Goal: Task Accomplishment & Management: Use online tool/utility

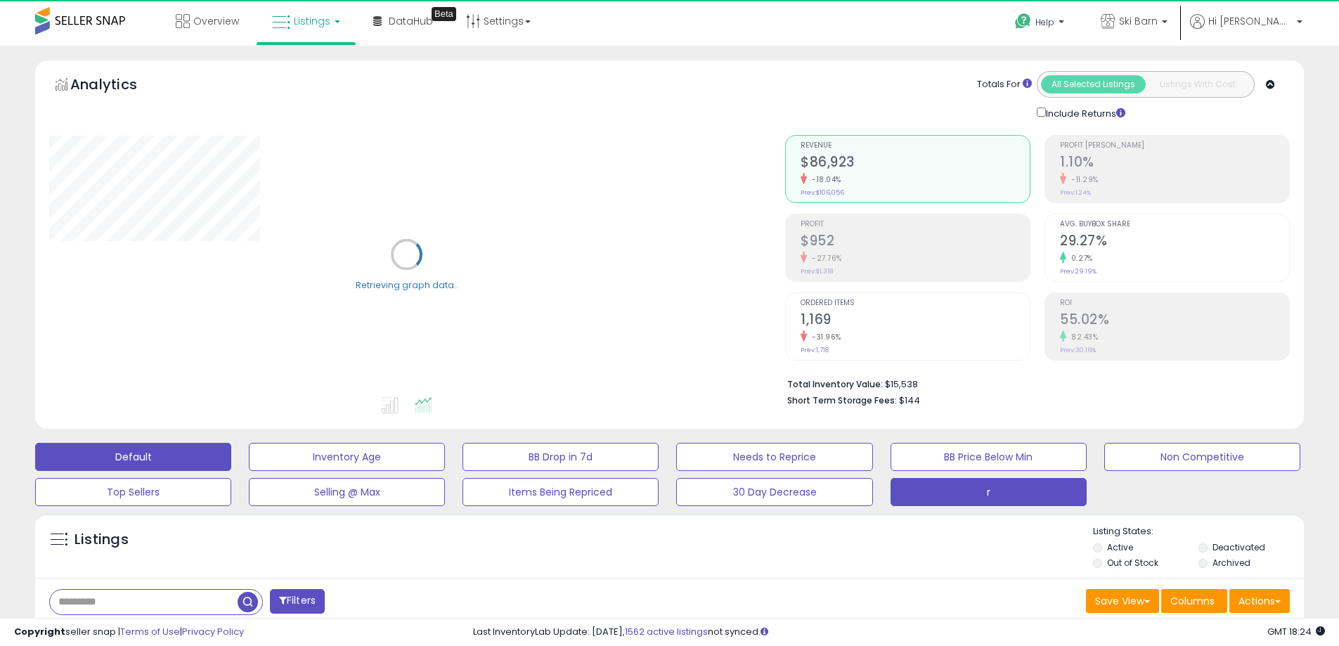
click at [972, 488] on button "r" at bounding box center [989, 492] width 196 height 28
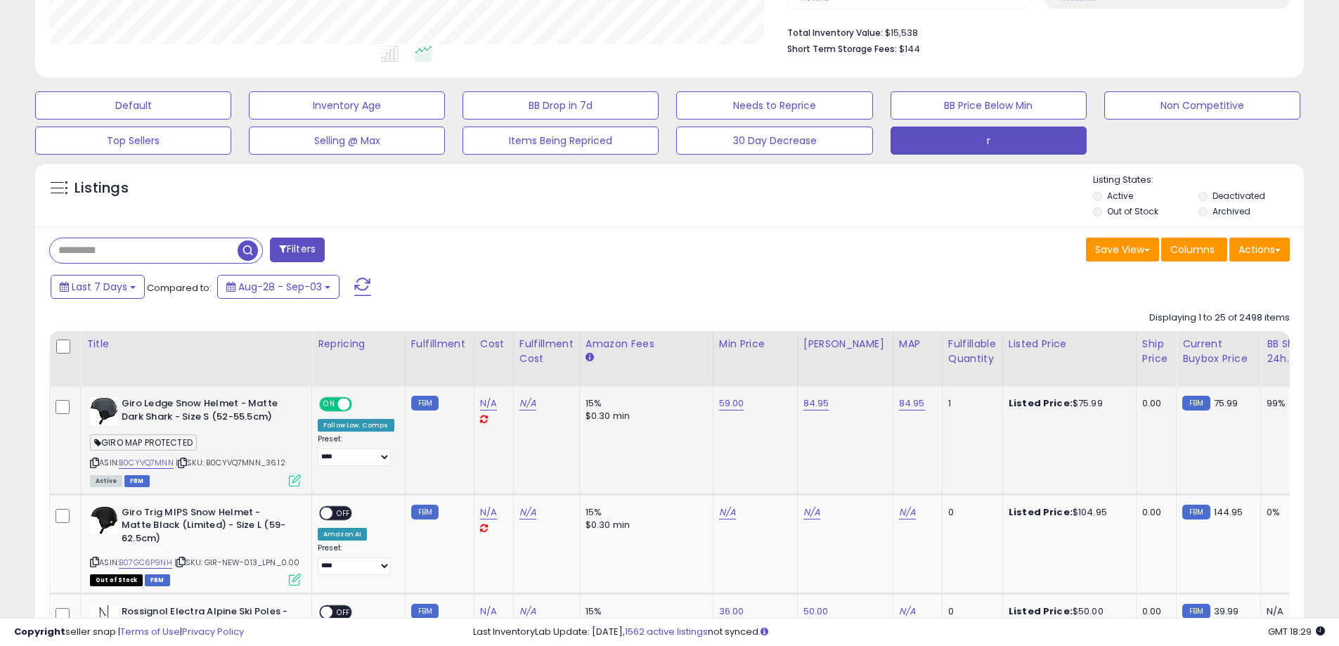
scroll to position [586, 0]
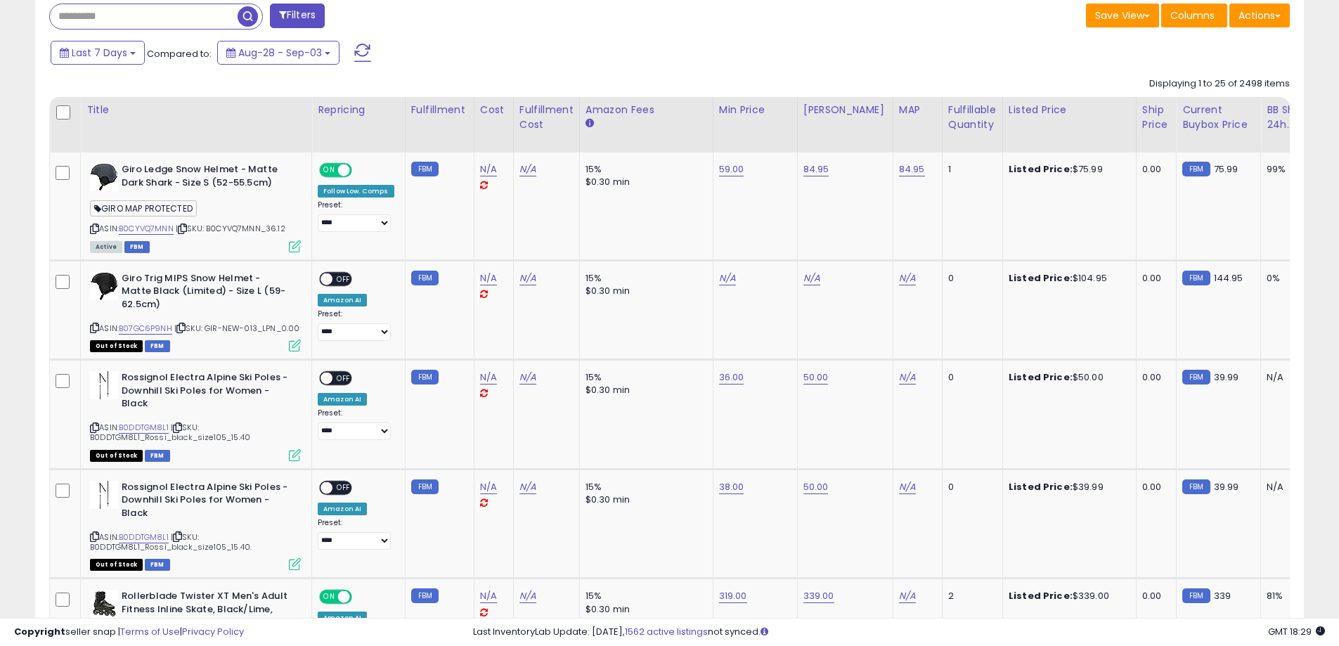
click at [150, 11] on input "text" at bounding box center [144, 16] width 188 height 25
type input "******"
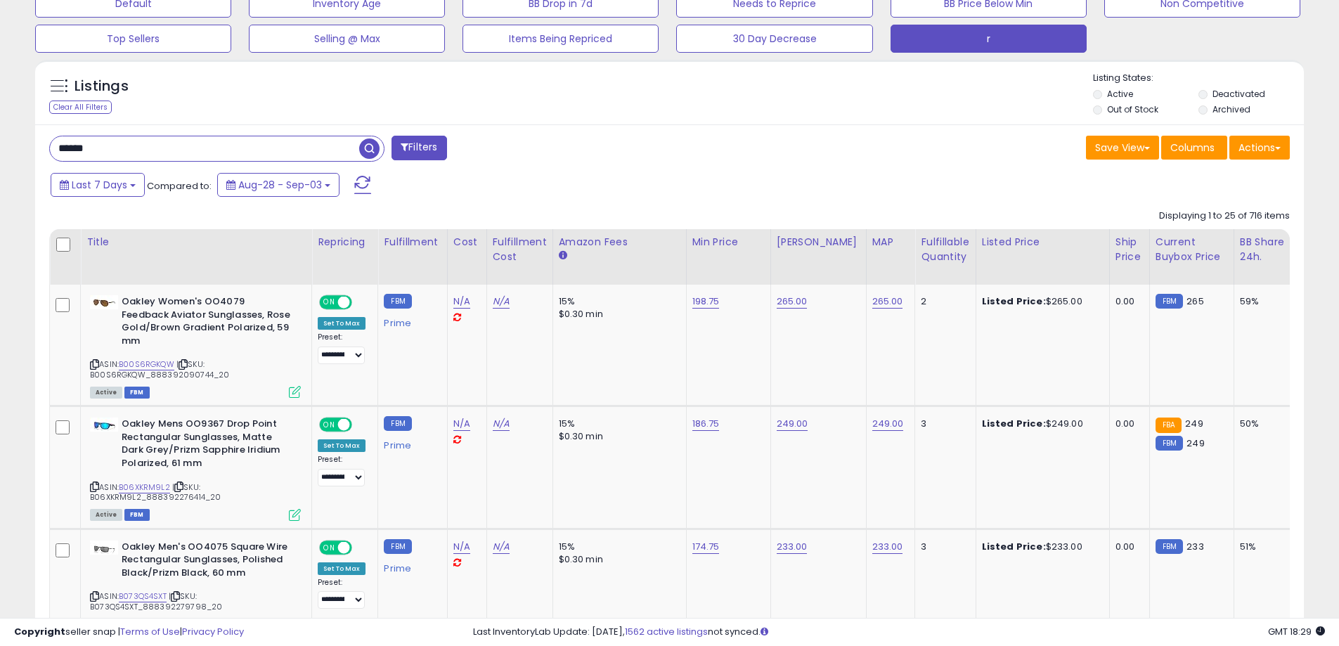
scroll to position [460, 0]
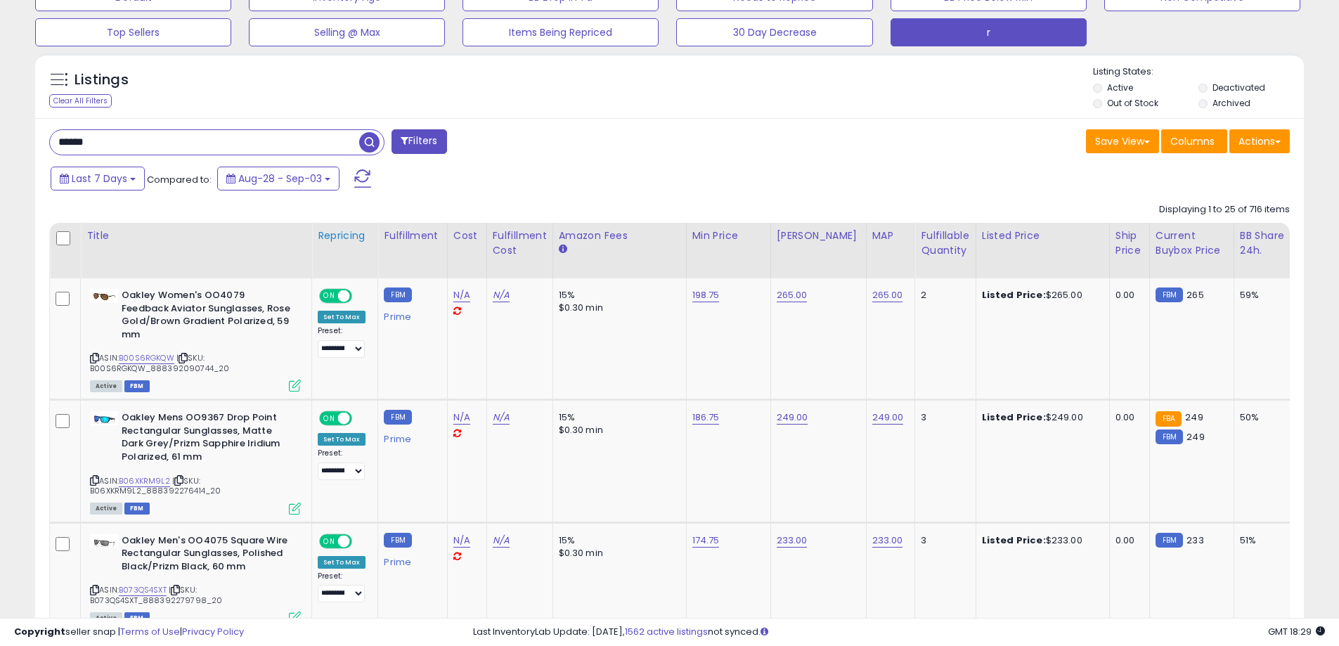
click at [351, 235] on div "Repricing" at bounding box center [345, 235] width 54 height 15
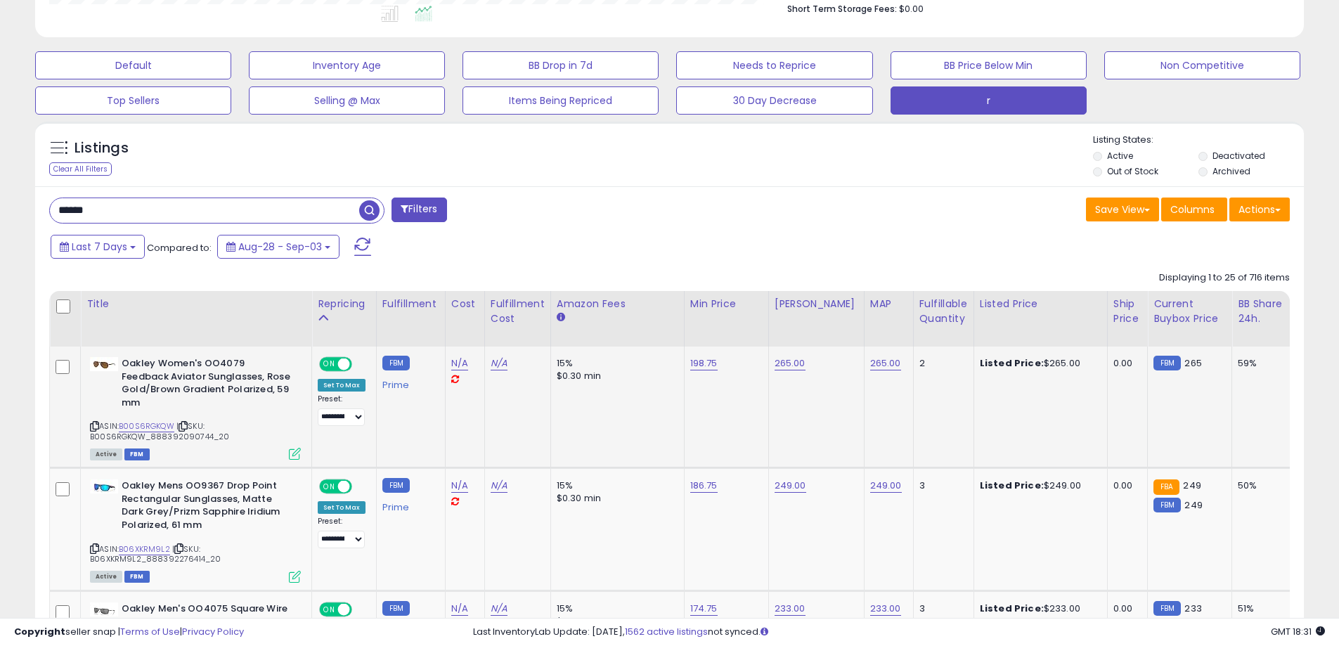
scroll to position [342, 0]
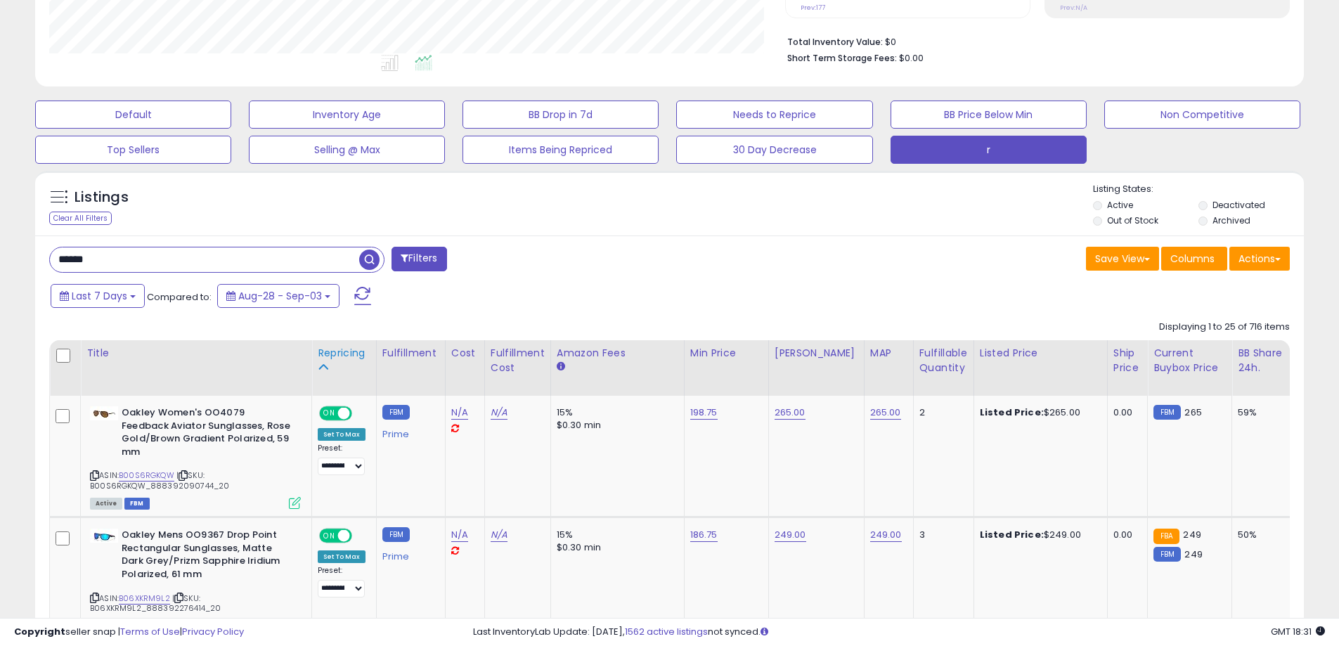
click at [337, 361] on div "Repricing" at bounding box center [344, 361] width 53 height 30
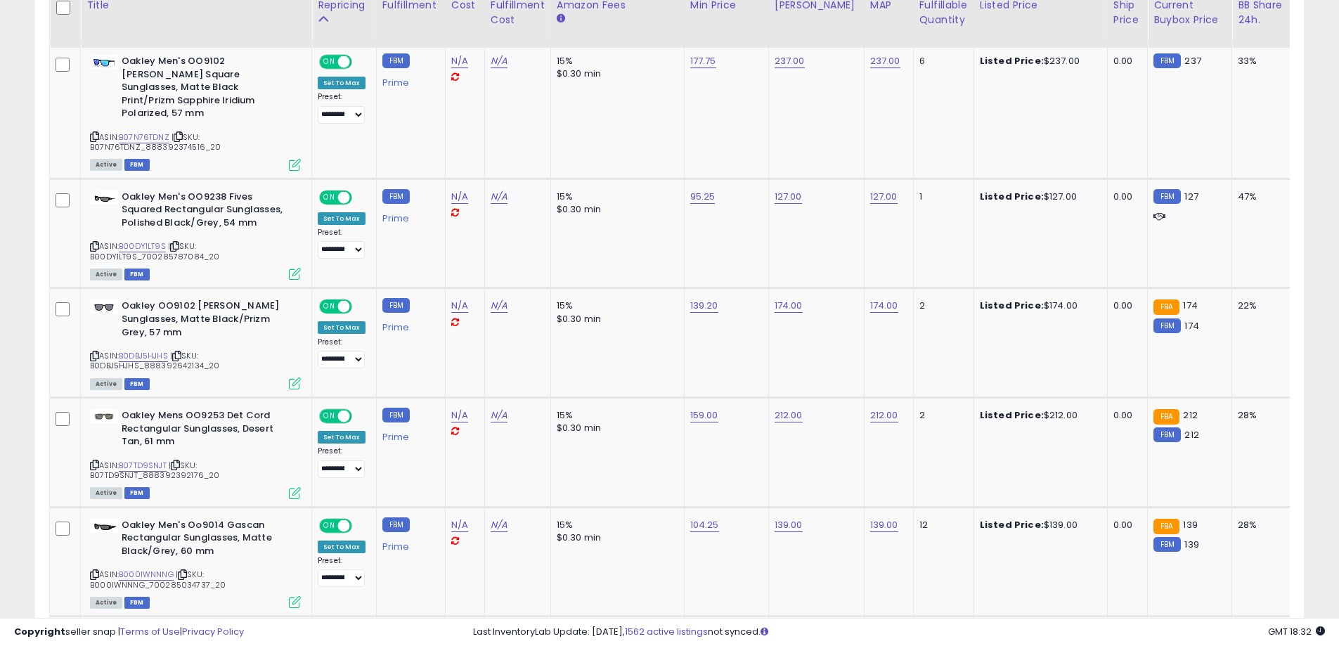
scroll to position [460, 0]
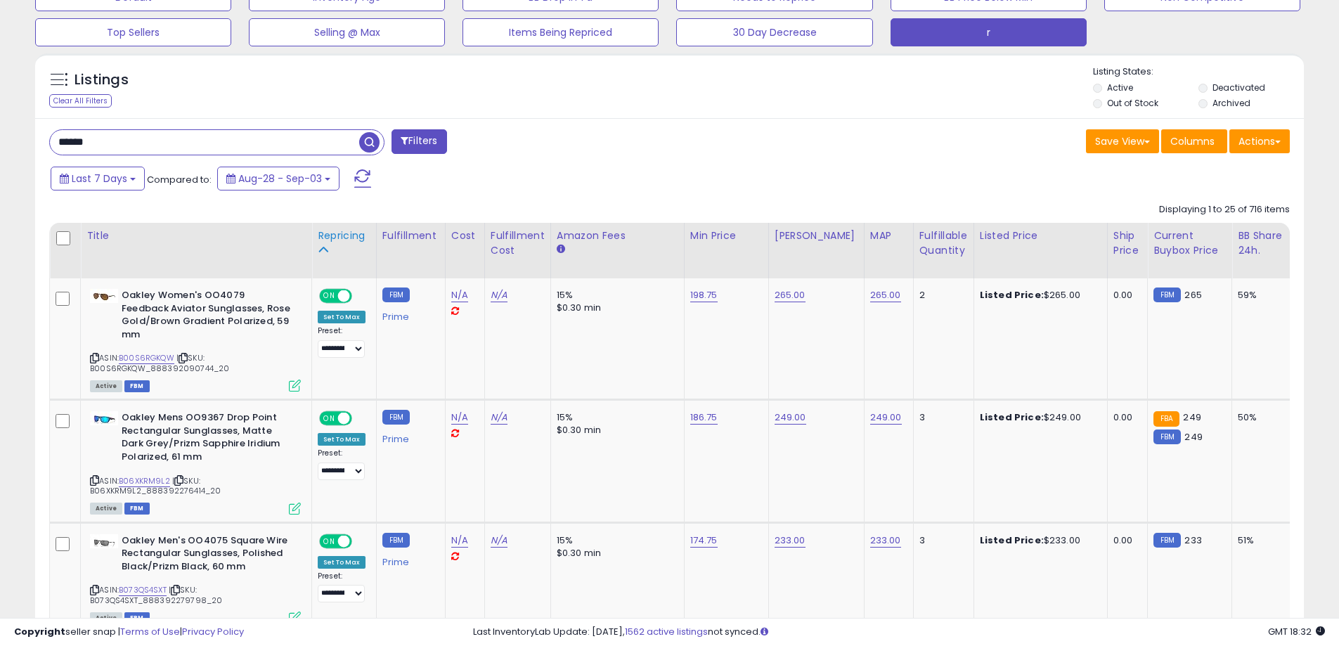
click at [353, 238] on div "Repricing" at bounding box center [344, 235] width 53 height 15
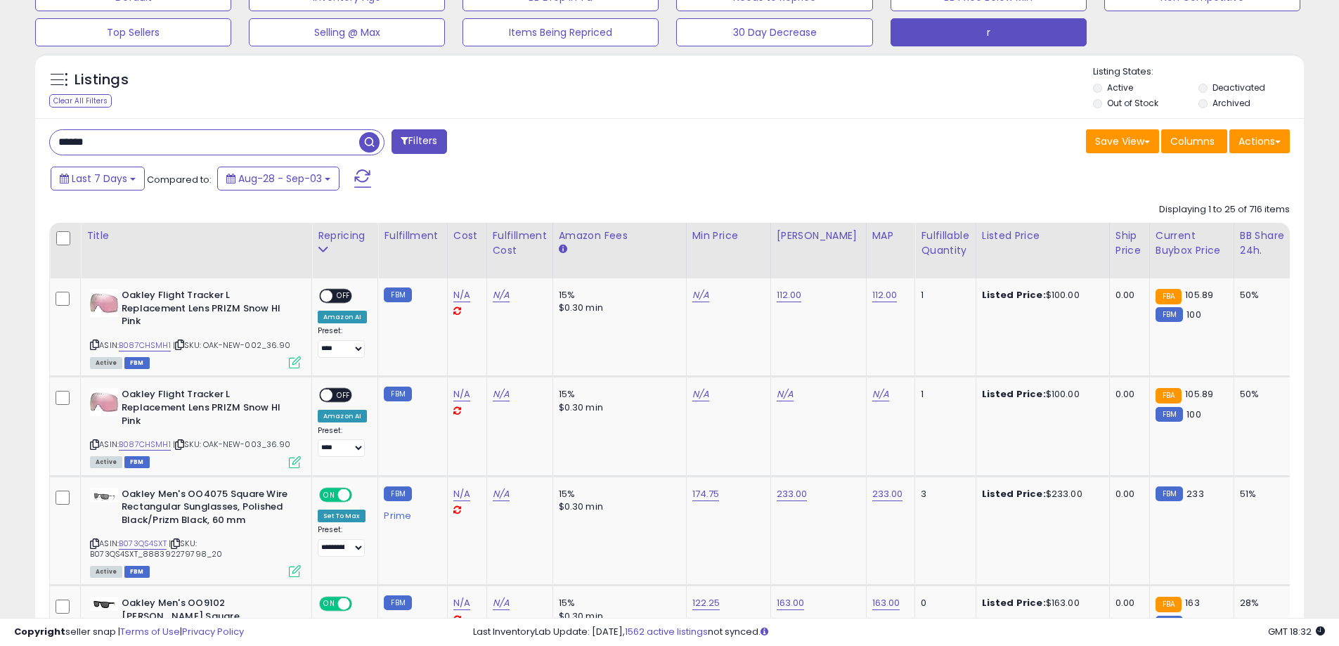
click at [191, 143] on input "******" at bounding box center [204, 142] width 309 height 25
type input "*******"
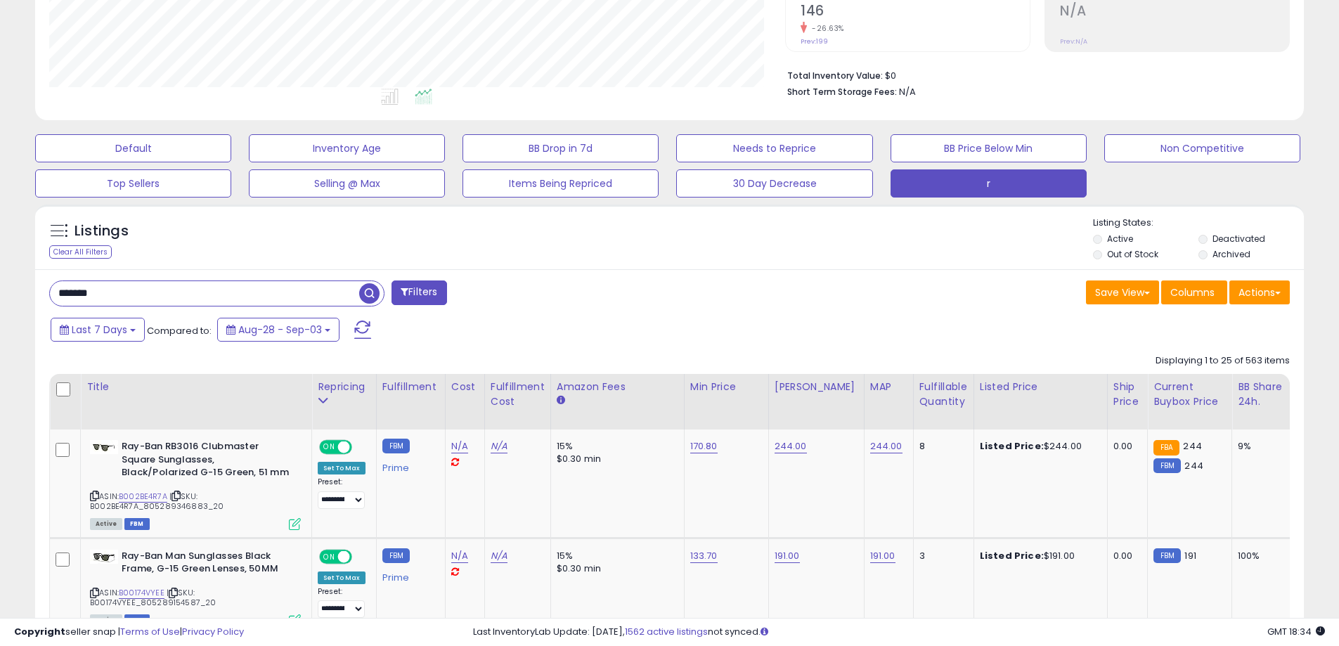
scroll to position [343, 0]
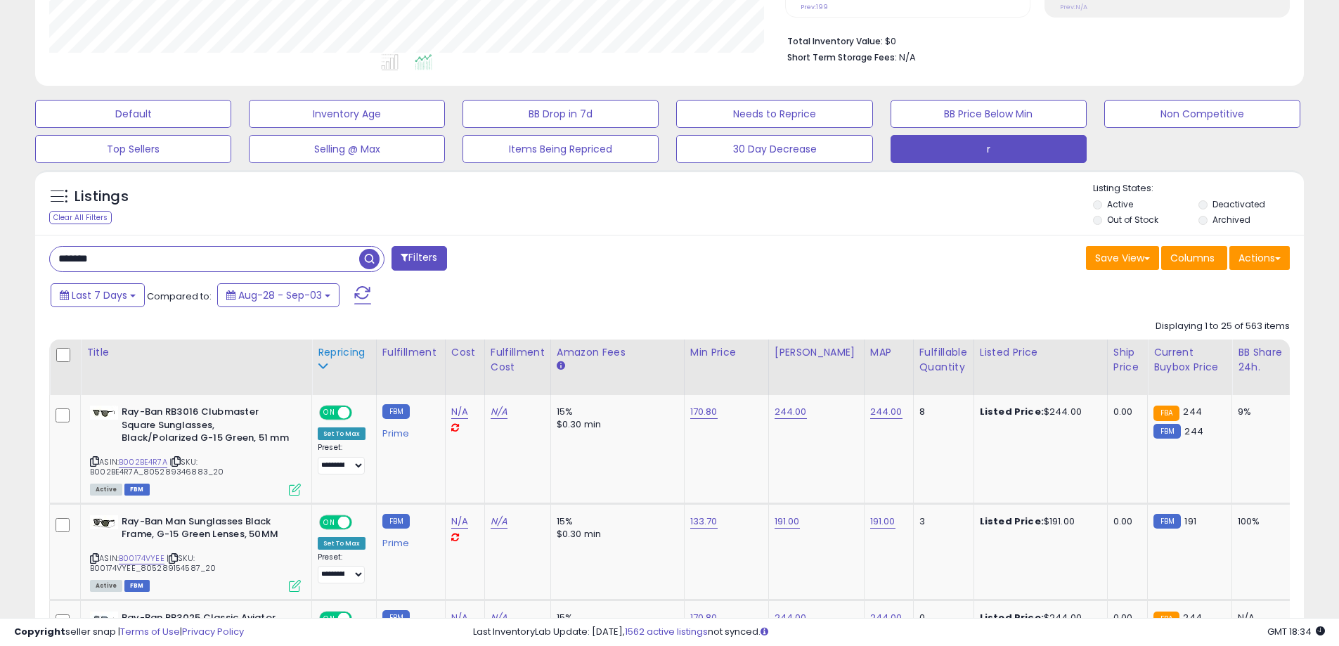
click at [333, 356] on div "Repricing" at bounding box center [344, 352] width 53 height 15
click at [342, 361] on div "Repricing" at bounding box center [344, 360] width 53 height 30
click at [324, 367] on icon at bounding box center [323, 366] width 10 height 10
click at [328, 354] on div "Repricing" at bounding box center [344, 352] width 53 height 15
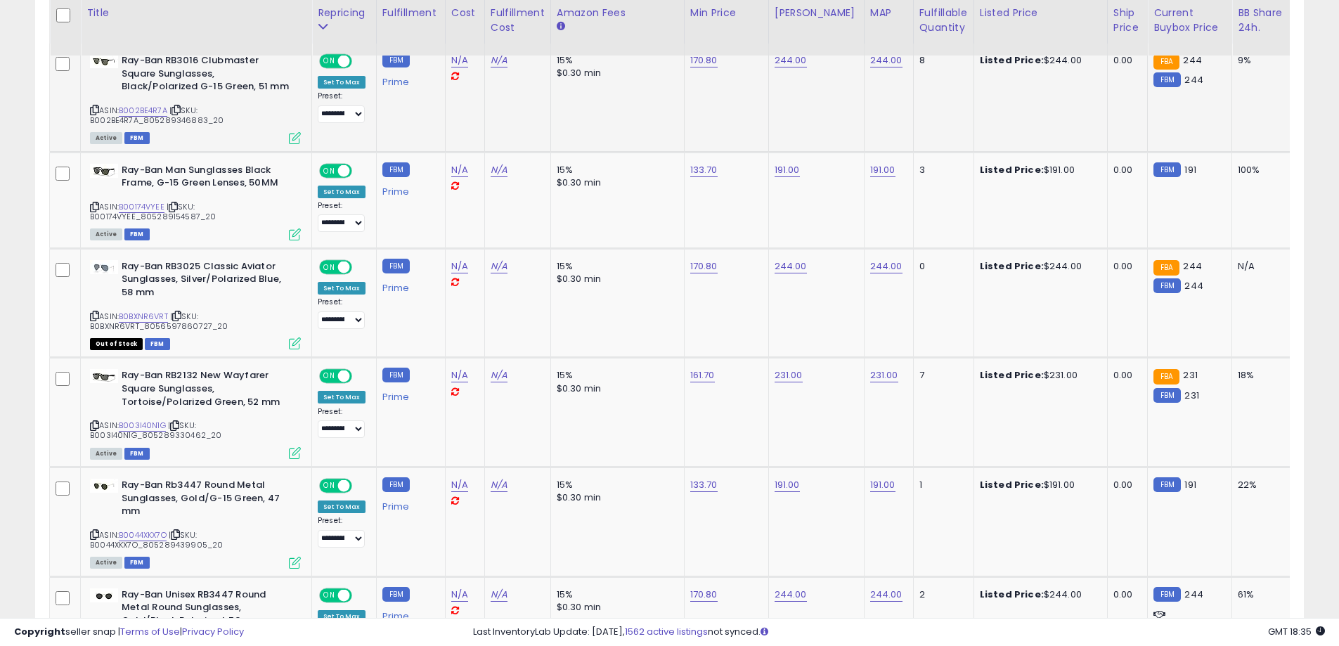
scroll to position [0, 0]
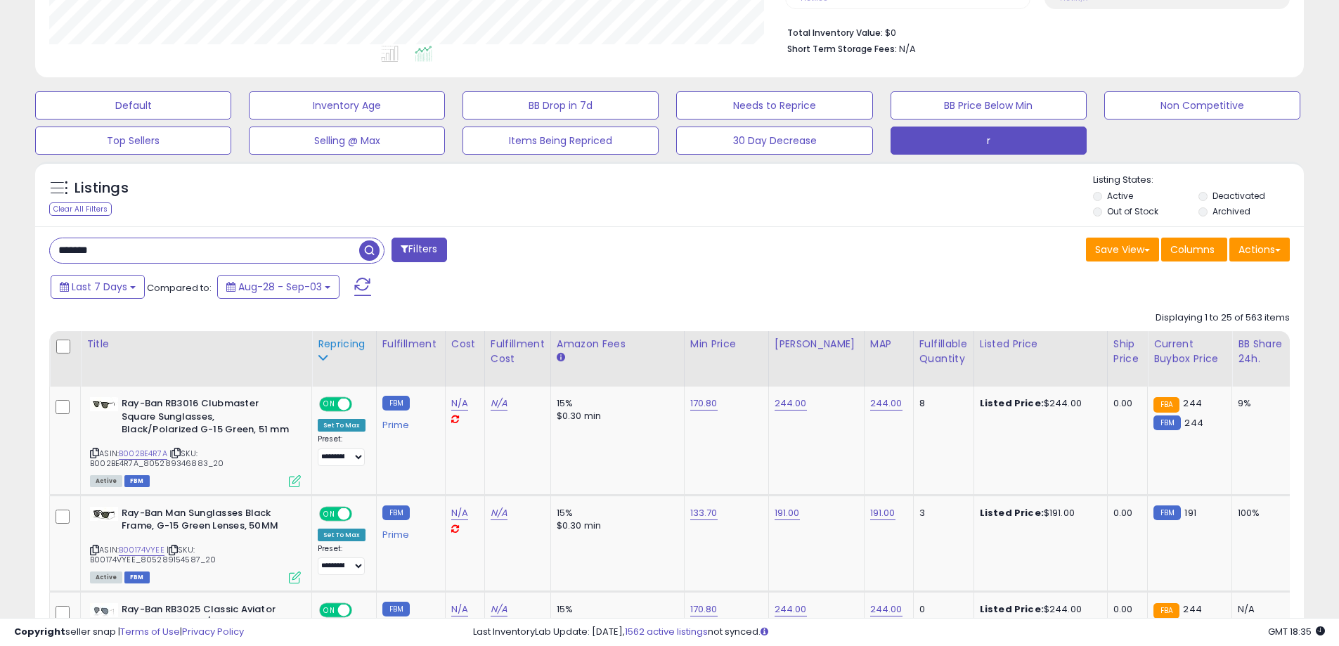
click at [345, 347] on div "Repricing" at bounding box center [344, 344] width 53 height 15
